Goal: Transaction & Acquisition: Purchase product/service

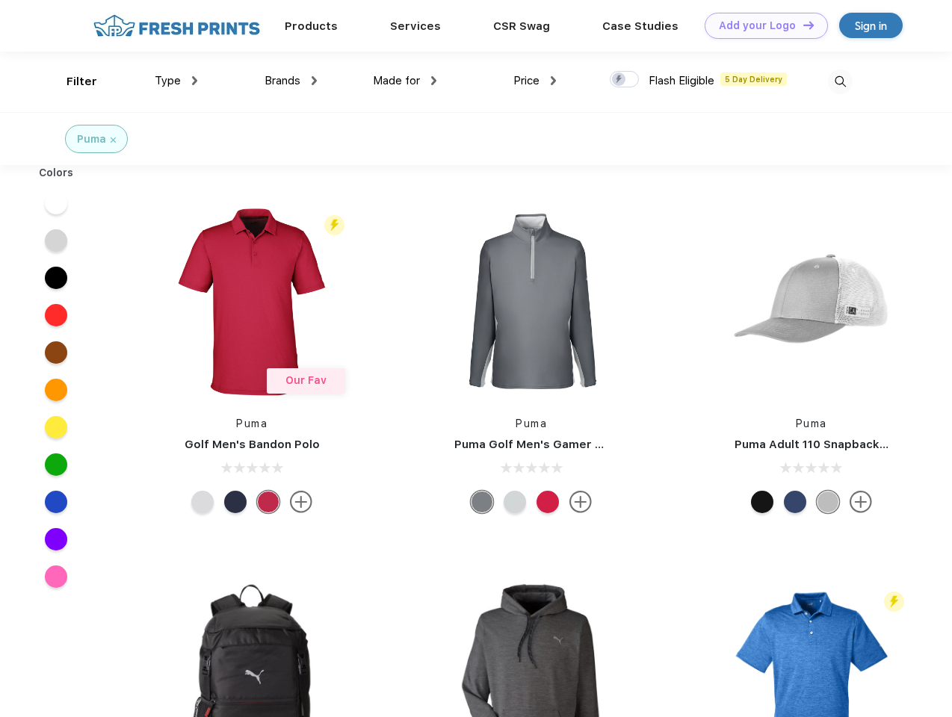
click at [761, 25] on link "Add your Logo Design Tool" at bounding box center [766, 26] width 123 height 26
click at [0, 0] on div "Design Tool" at bounding box center [0, 0] width 0 height 0
click at [802, 25] on link "Add your Logo Design Tool" at bounding box center [766, 26] width 123 height 26
click at [72, 81] on div "Filter" at bounding box center [82, 81] width 31 height 17
click at [176, 81] on span "Type" at bounding box center [168, 80] width 26 height 13
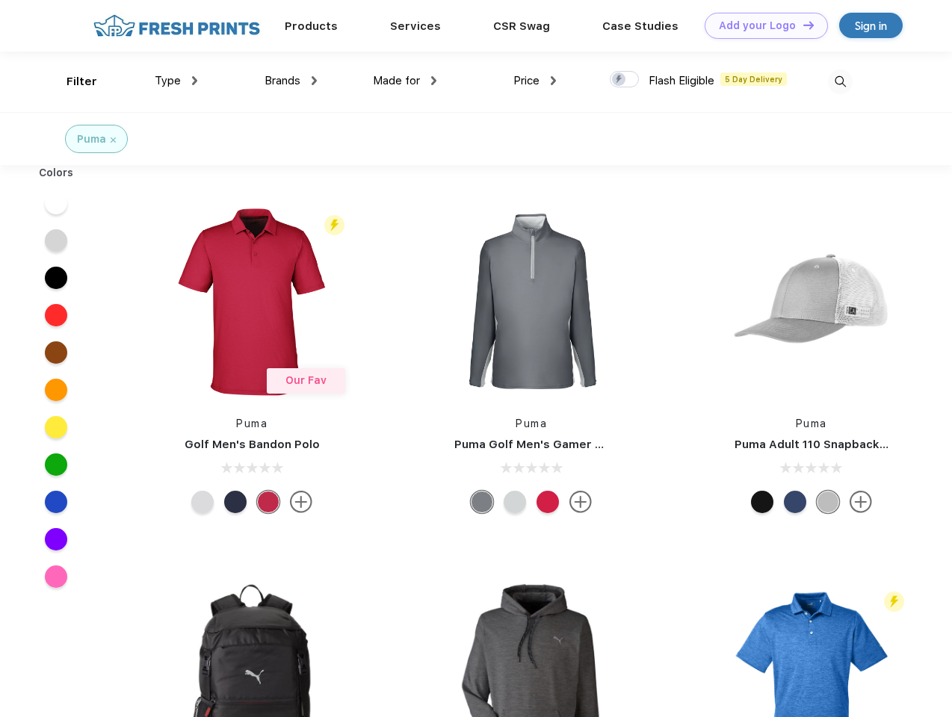
click at [291, 81] on span "Brands" at bounding box center [283, 80] width 36 height 13
click at [405, 81] on span "Made for" at bounding box center [396, 80] width 47 height 13
click at [535, 81] on span "Price" at bounding box center [526, 80] width 26 height 13
click at [625, 80] on div at bounding box center [624, 79] width 29 height 16
click at [619, 80] on input "checkbox" at bounding box center [615, 75] width 10 height 10
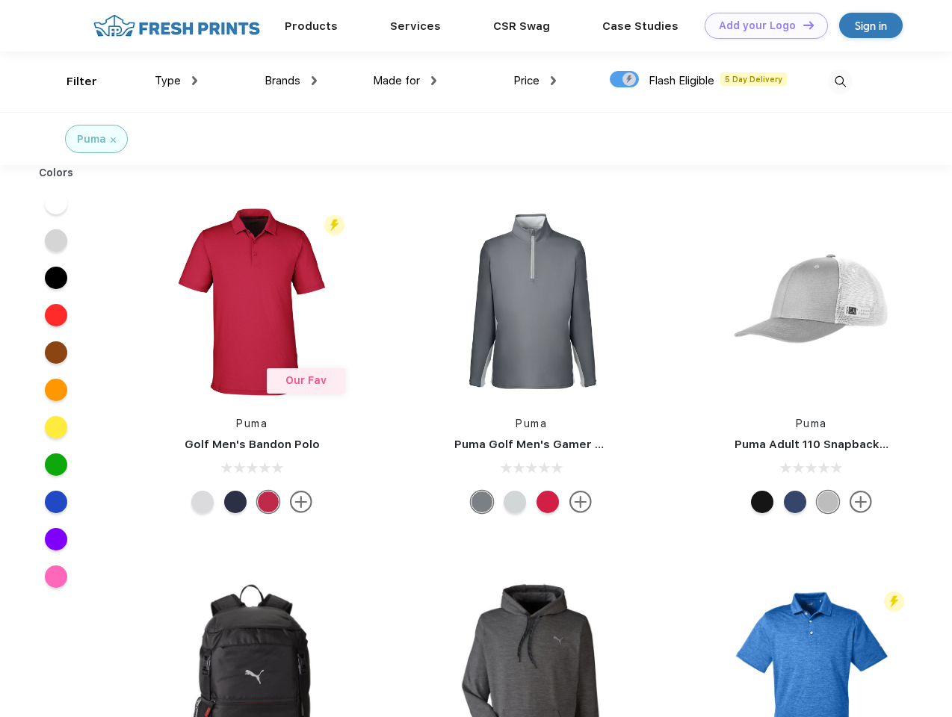
click at [840, 81] on img at bounding box center [840, 81] width 25 height 25
